Goal: Use online tool/utility: Utilize a website feature to perform a specific function

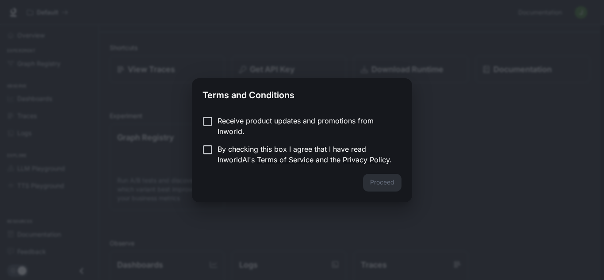
click at [308, 145] on p "By checking this box I agree that I have read InworldAI's Terms of Service and …" at bounding box center [305, 154] width 177 height 21
click at [374, 179] on button "Proceed" at bounding box center [382, 183] width 38 height 18
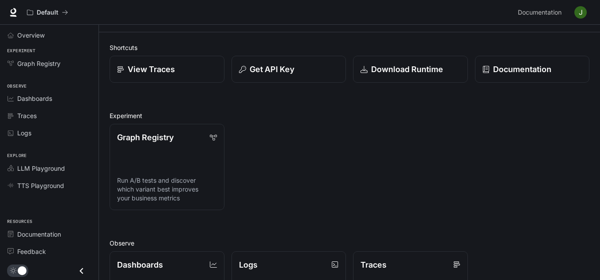
click at [374, 179] on div "Graph Registry Run A/B tests and discover which variant best improves your busi…" at bounding box center [346, 163] width 487 height 93
click at [324, 174] on div "Graph Registry Run A/B tests and discover which variant best improves your busi…" at bounding box center [346, 163] width 487 height 93
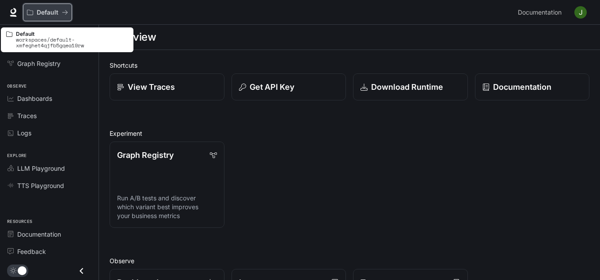
click at [48, 17] on button "Default" at bounding box center [47, 13] width 49 height 18
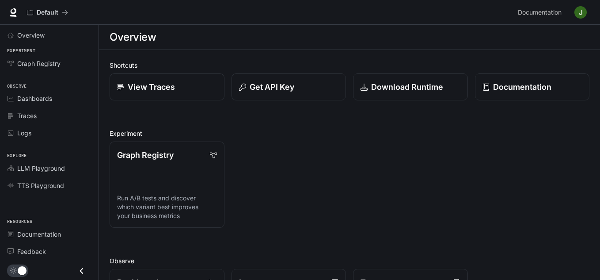
click at [295, 140] on div "Graph Registry Run A/B tests and discover which variant best improves your busi…" at bounding box center [346, 180] width 487 height 93
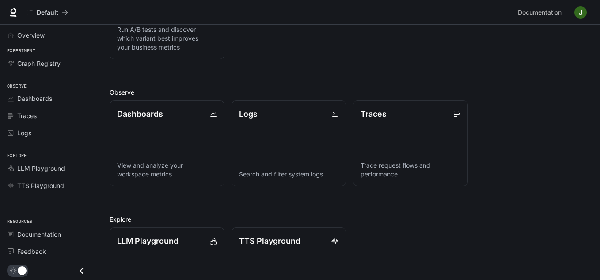
scroll to position [177, 0]
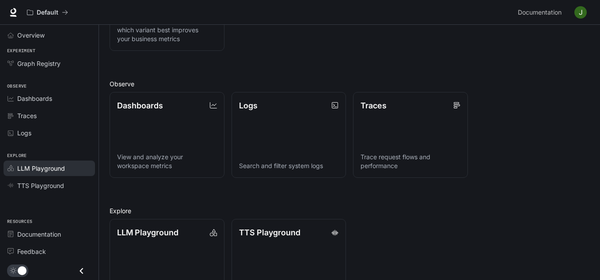
click at [29, 174] on link "LLM Playground" at bounding box center [49, 167] width 91 height 15
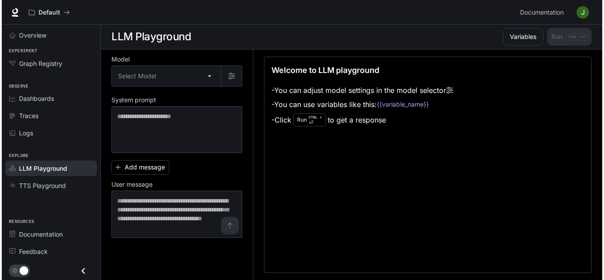
scroll to position [0, 0]
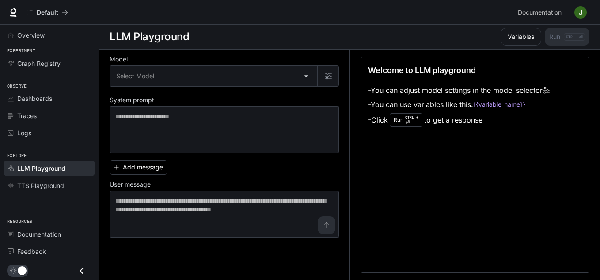
click at [196, 91] on div "Model Select Model ​ System prompt * ​ Add message User message * ​" at bounding box center [224, 147] width 229 height 181
click at [195, 89] on div "Model Select Model ​ System prompt * ​ Add message User message * ​" at bounding box center [224, 147] width 229 height 181
click at [188, 84] on body "Skip to main content Default Documentation Documentation Portal Overview Experi…" at bounding box center [300, 140] width 600 height 280
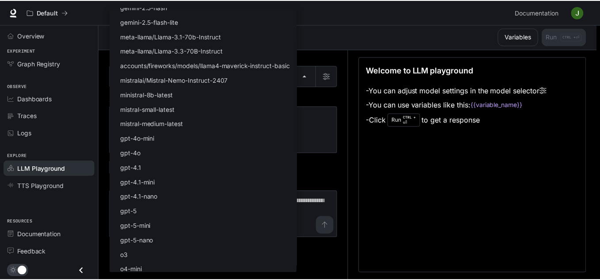
scroll to position [0, 0]
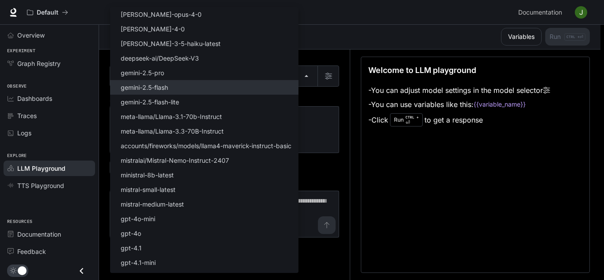
click at [190, 92] on li "gemini-2.5-flash" at bounding box center [204, 87] width 188 height 15
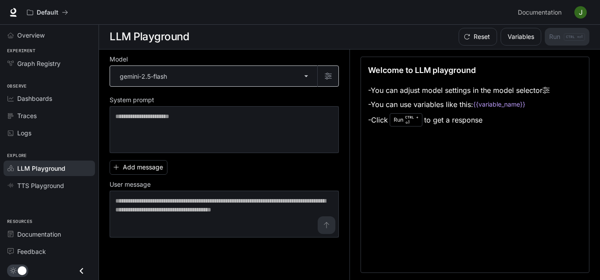
click at [217, 84] on body "**********" at bounding box center [300, 140] width 600 height 280
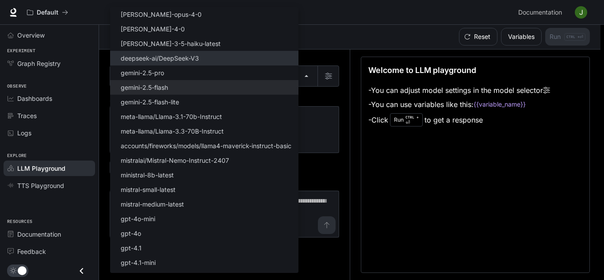
click at [190, 56] on p "deepseek-ai/DeepSeek-V3" at bounding box center [160, 57] width 78 height 9
type input "**********"
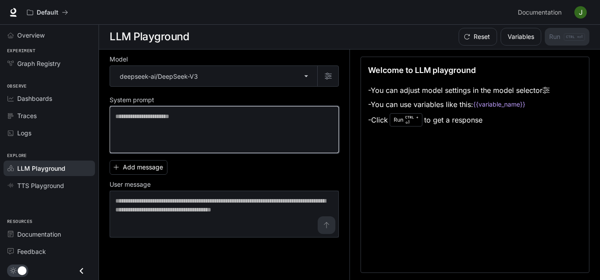
click at [202, 118] on textarea at bounding box center [224, 129] width 218 height 35
type textarea "*"
